Goal: Task Accomplishment & Management: Complete application form

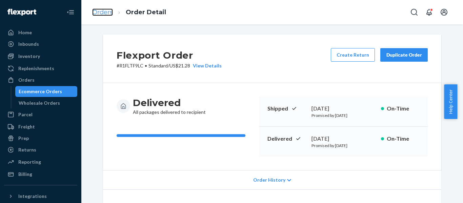
click at [104, 11] on link "Orders" at bounding box center [102, 11] width 21 height 7
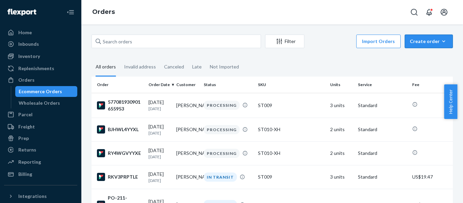
click at [423, 41] on div "Create order" at bounding box center [429, 41] width 38 height 7
click at [413, 56] on span "Ecommerce order" at bounding box center [433, 57] width 42 height 5
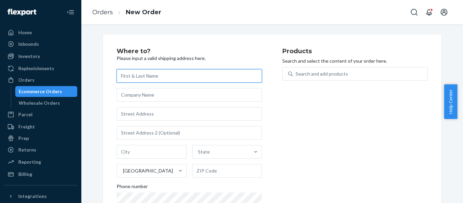
click at [189, 80] on input "text" at bounding box center [189, 76] width 145 height 14
paste input "[PERSON_NAME]"
type input "[PERSON_NAME]"
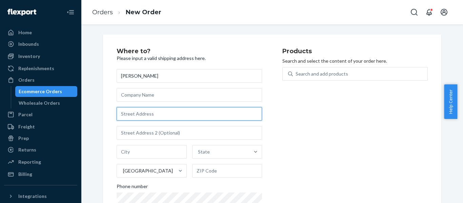
click at [182, 114] on input "text" at bounding box center [189, 114] width 145 height 14
click at [175, 110] on input "text" at bounding box center [189, 114] width 145 height 14
paste input "460 [PERSON_NAME] LOOP"
type input "460 [PERSON_NAME] LOOP"
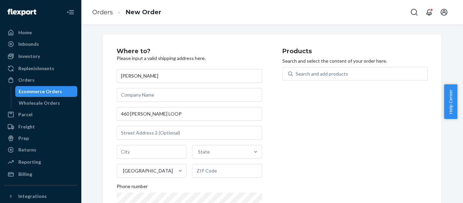
click at [272, 120] on div "Where to? Please input a valid shipping address here. [PERSON_NAME] 460 [PERSON…" at bounding box center [200, 139] width 166 height 182
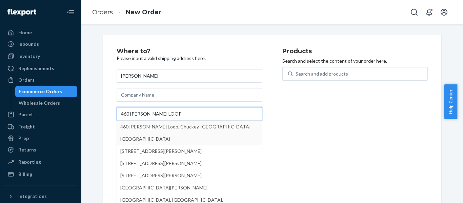
click at [189, 115] on input "460 [PERSON_NAME] LOOP" at bounding box center [189, 114] width 145 height 14
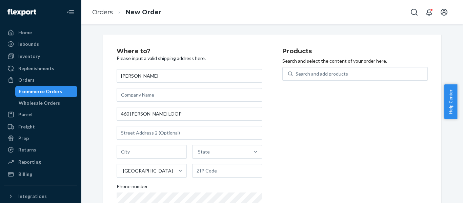
click at [286, 115] on div "Products Search and select the content of your order here. Search and add produ…" at bounding box center [355, 139] width 145 height 182
click at [151, 154] on input "text" at bounding box center [152, 152] width 70 height 14
paste input "CHUCKEY"
type input "CHUCKEY"
click at [229, 169] on input "text" at bounding box center [227, 171] width 70 height 14
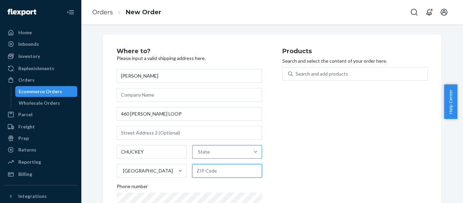
paste input "37641-6804"
type input "37641-6804"
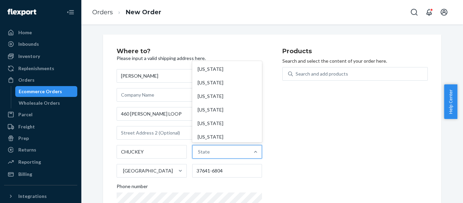
click at [233, 150] on div "State" at bounding box center [221, 152] width 57 height 14
click at [199, 150] on input "option [US_STATE] focused, 1 of 59. 59 results available. Use Up and Down to ch…" at bounding box center [198, 152] width 1 height 7
type input "TN"
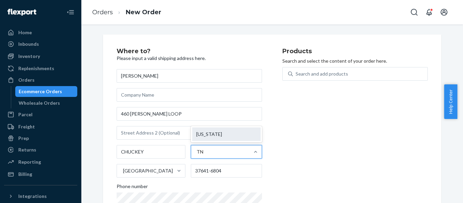
click at [231, 136] on div "[US_STATE]" at bounding box center [226, 135] width 69 height 14
click at [204, 149] on input "TN" at bounding box center [200, 152] width 7 height 7
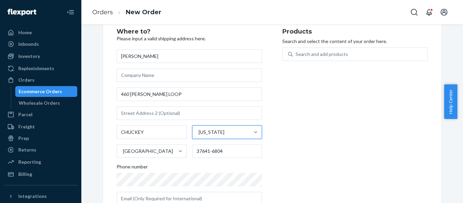
scroll to position [41, 0]
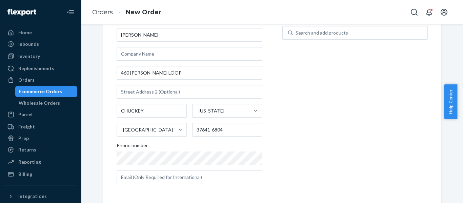
click at [297, 136] on div "Products Search and select the content of your order here. Search and add produ…" at bounding box center [355, 98] width 145 height 182
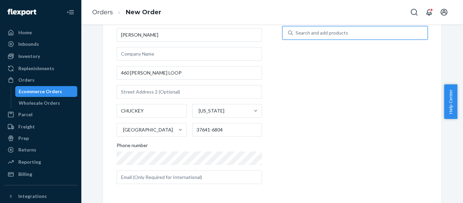
click at [347, 35] on div "Search and add products" at bounding box center [360, 33] width 135 height 12
click at [296, 35] on input "0 results available. Use Up and Down to choose options, press Enter to select t…" at bounding box center [296, 33] width 1 height 7
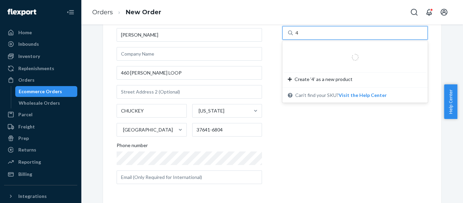
type input "48"
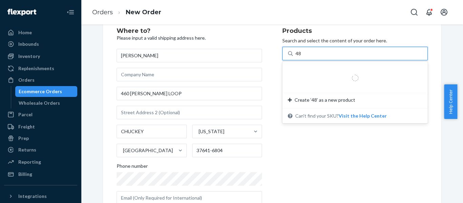
scroll to position [0, 0]
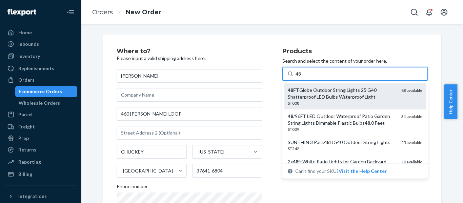
click at [341, 95] on div "48FT Globe Outdoor String Lights 25 G40 Shatterproof LED Bulbs Waterproof Light" at bounding box center [342, 94] width 108 height 14
click at [302, 77] on input "48" at bounding box center [299, 74] width 6 height 7
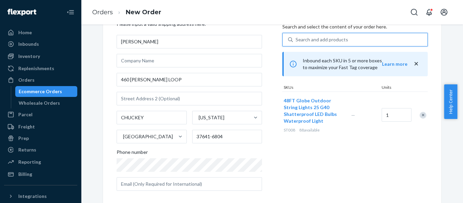
scroll to position [68, 0]
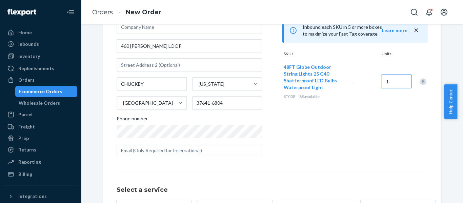
click at [398, 75] on input "1" at bounding box center [397, 82] width 30 height 14
type input "2"
click at [391, 103] on div "Products Search and select the content of your order here. Search and add produ…" at bounding box center [355, 71] width 145 height 182
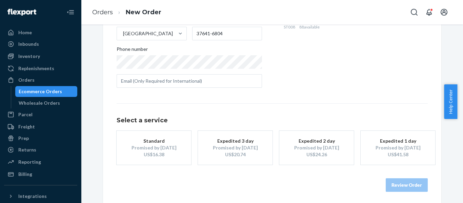
scroll to position [140, 0]
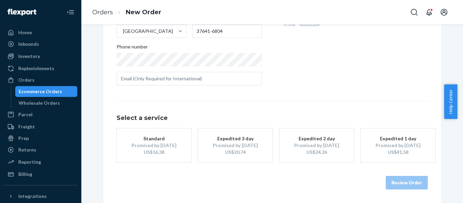
click at [162, 144] on div "Promised by [DATE]" at bounding box center [154, 145] width 54 height 7
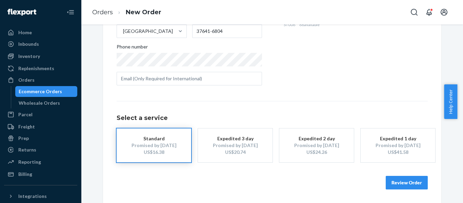
click at [406, 180] on button "Review Order" at bounding box center [407, 183] width 42 height 14
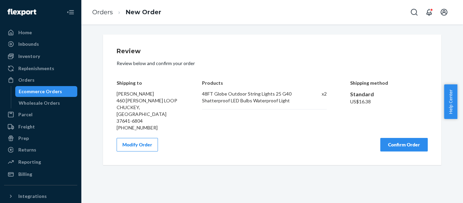
click at [402, 138] on button "Confirm Order" at bounding box center [404, 145] width 47 height 14
